Goal: Task Accomplishment & Management: Manage account settings

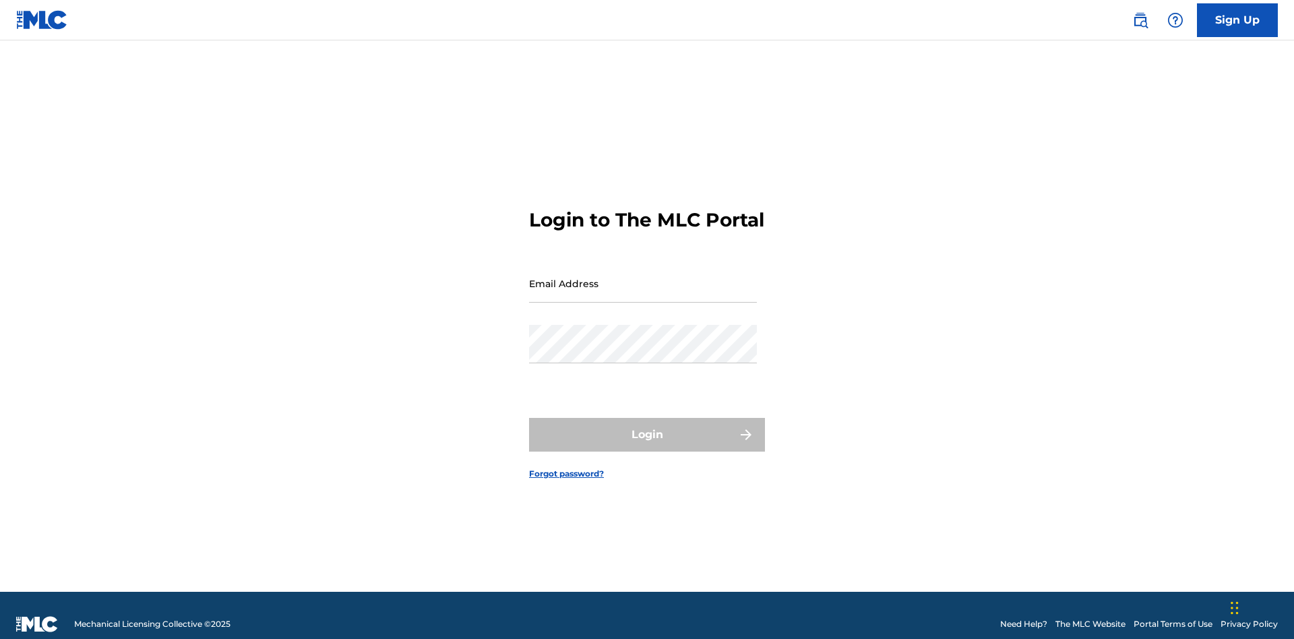
scroll to position [18, 0]
click at [567, 468] on link "Forgot password?" at bounding box center [566, 474] width 75 height 12
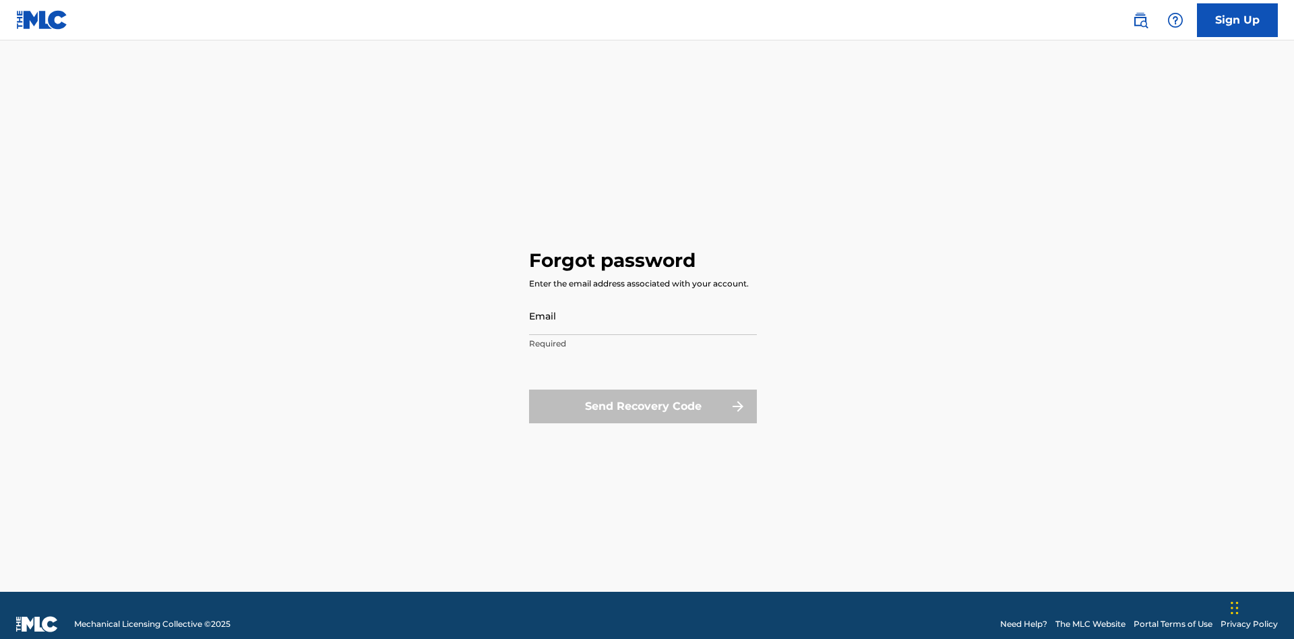
scroll to position [18, 0]
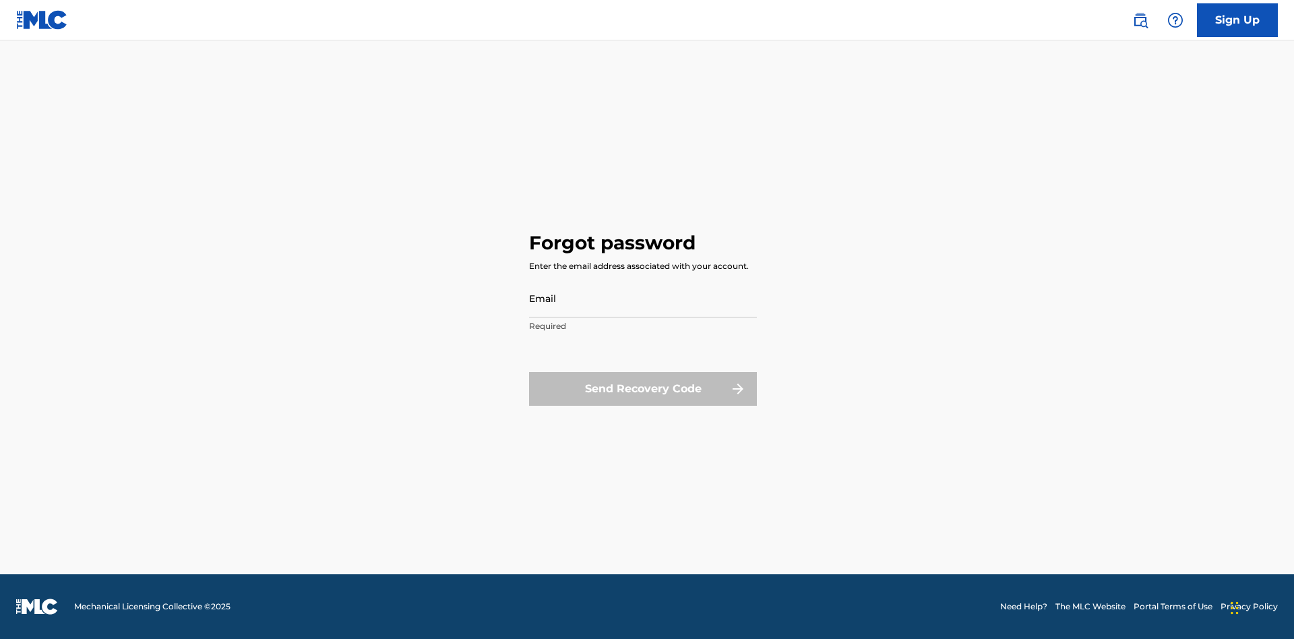
click at [643, 298] on input "Email" at bounding box center [643, 298] width 228 height 38
type input "[EMAIL_ADDRESS][DOMAIN_NAME]"
click at [643, 388] on button "Send Recovery Code" at bounding box center [643, 389] width 228 height 34
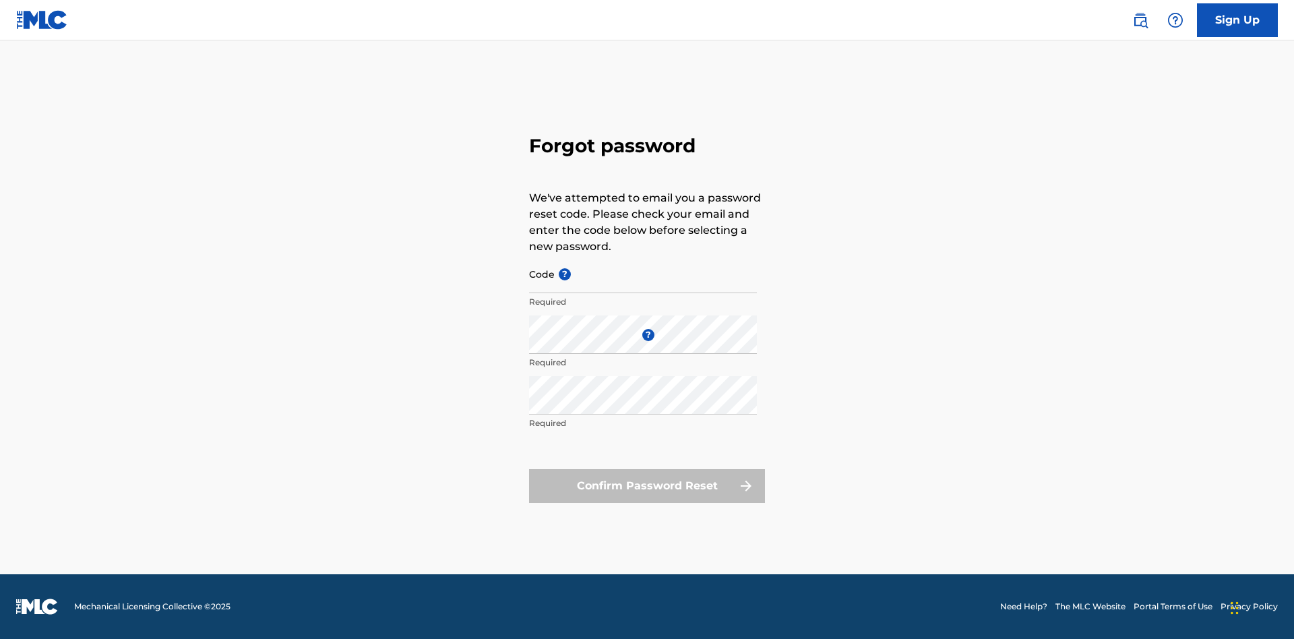
click at [643, 274] on input "Code ?" at bounding box center [643, 274] width 228 height 38
type input "FP_a4b838faed75b2528107342d64cf"
click at [647, 485] on button "Confirm Password Reset" at bounding box center [647, 486] width 236 height 34
